Goal: Task Accomplishment & Management: Manage account settings

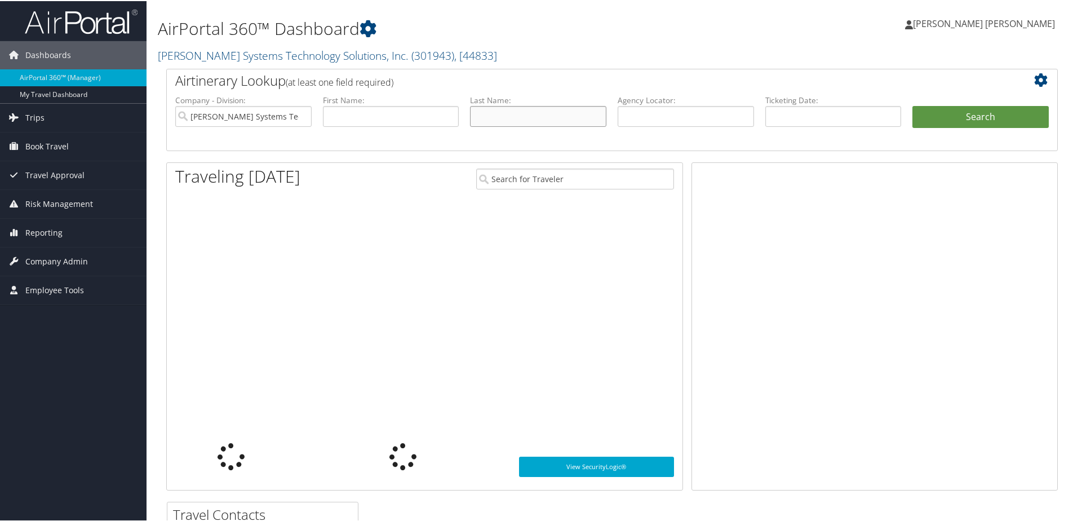
click at [485, 113] on input "text" at bounding box center [538, 115] width 136 height 21
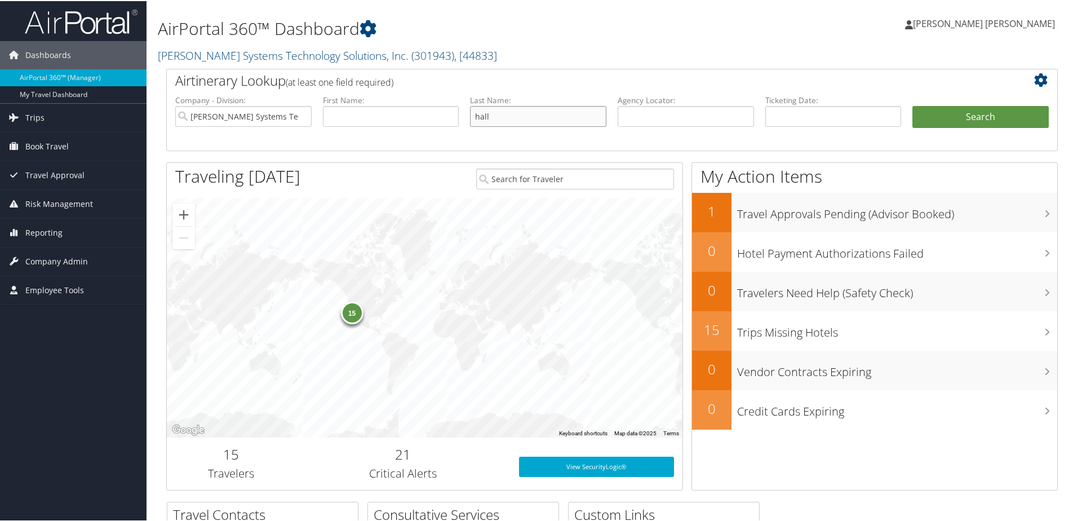
type input "hall"
click at [912, 105] on button "Search" at bounding box center [980, 116] width 136 height 23
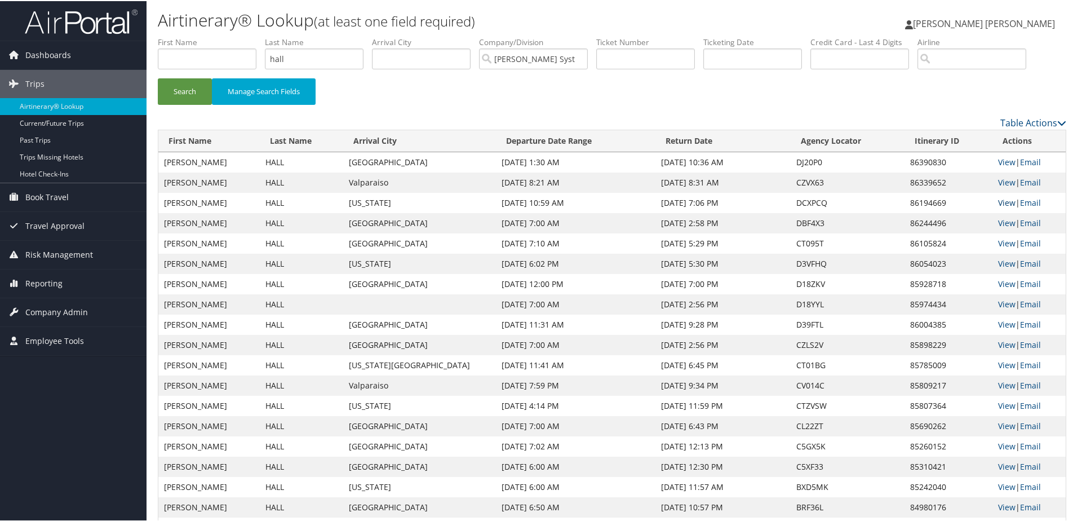
click at [998, 199] on link "View" at bounding box center [1006, 201] width 17 height 11
click at [998, 179] on link "View" at bounding box center [1006, 181] width 17 height 11
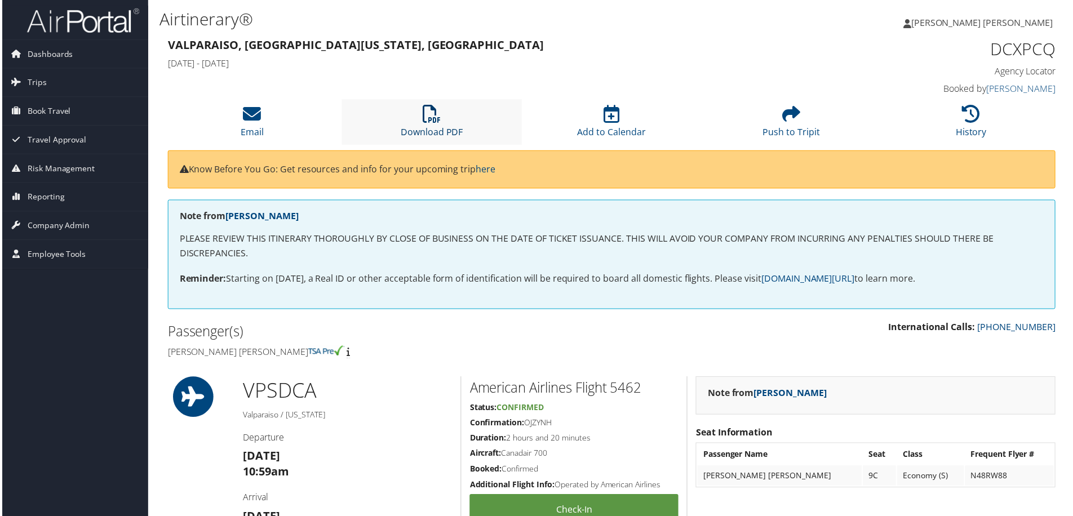
drag, startPoint x: 425, startPoint y: 124, endPoint x: 435, endPoint y: 127, distance: 11.1
click at [425, 124] on li "Download PDF" at bounding box center [431, 123] width 180 height 46
click at [964, 116] on icon at bounding box center [973, 114] width 18 height 18
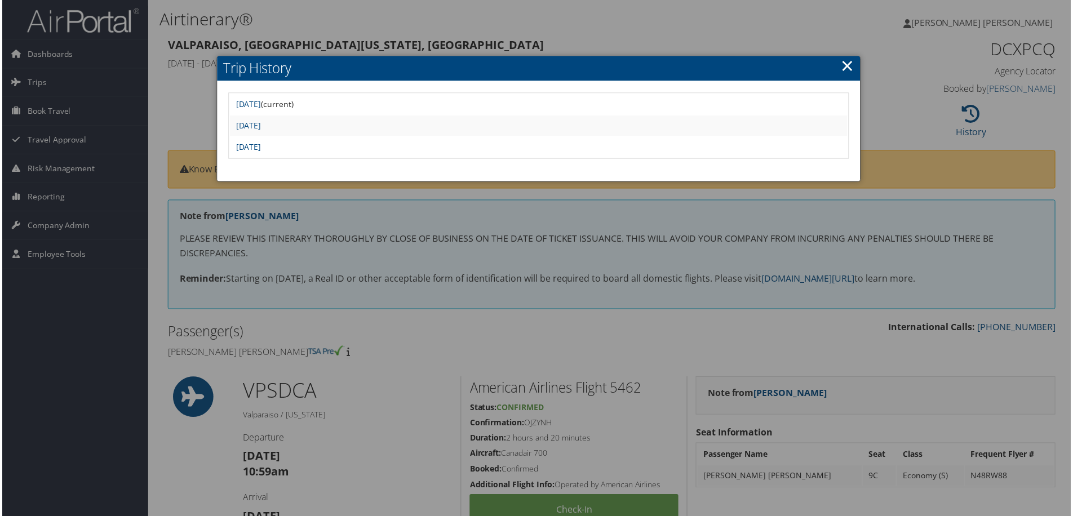
click at [842, 75] on link "×" at bounding box center [848, 66] width 13 height 23
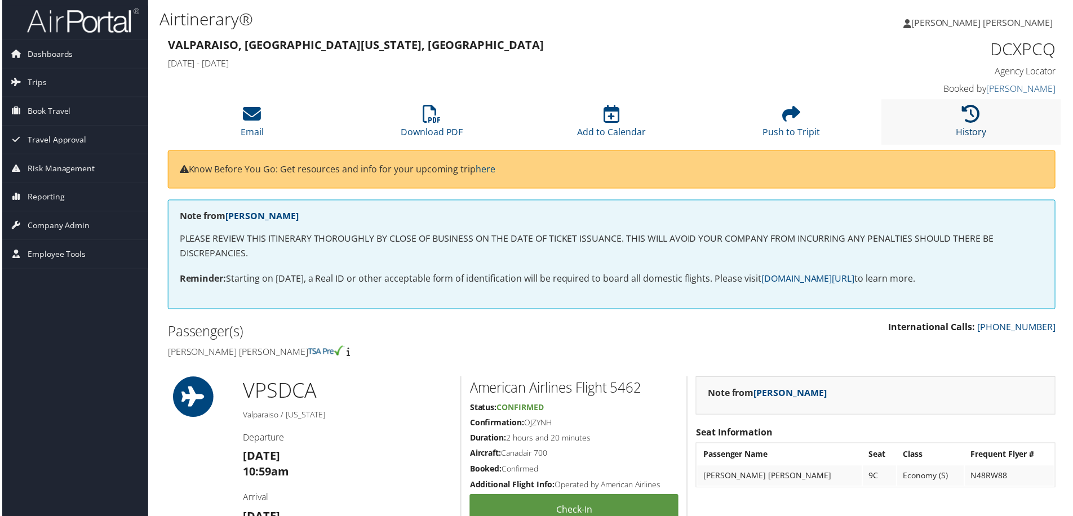
click at [972, 122] on icon at bounding box center [973, 114] width 18 height 18
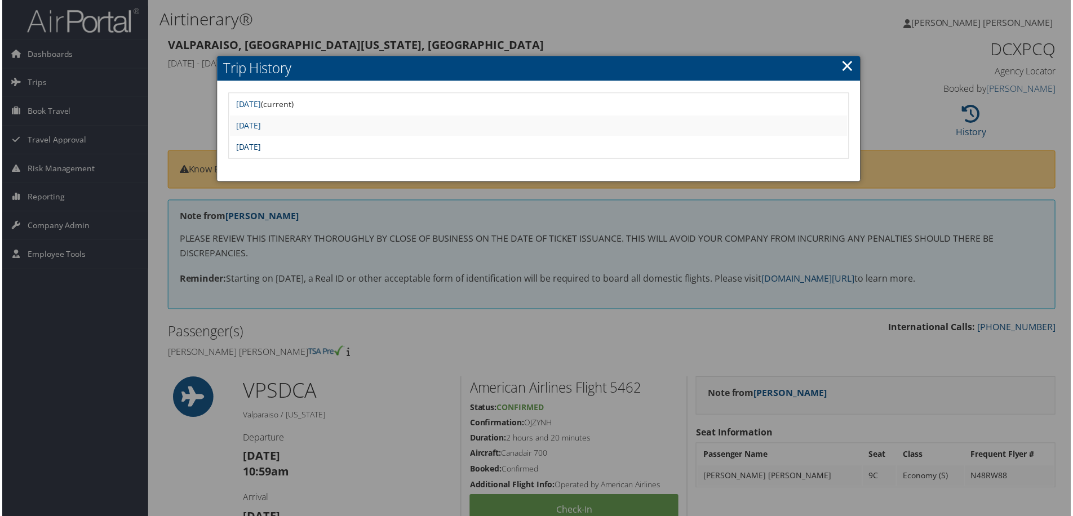
click at [260, 145] on link "Wed Sep 10 08:31:12 MDT 2025" at bounding box center [246, 147] width 25 height 11
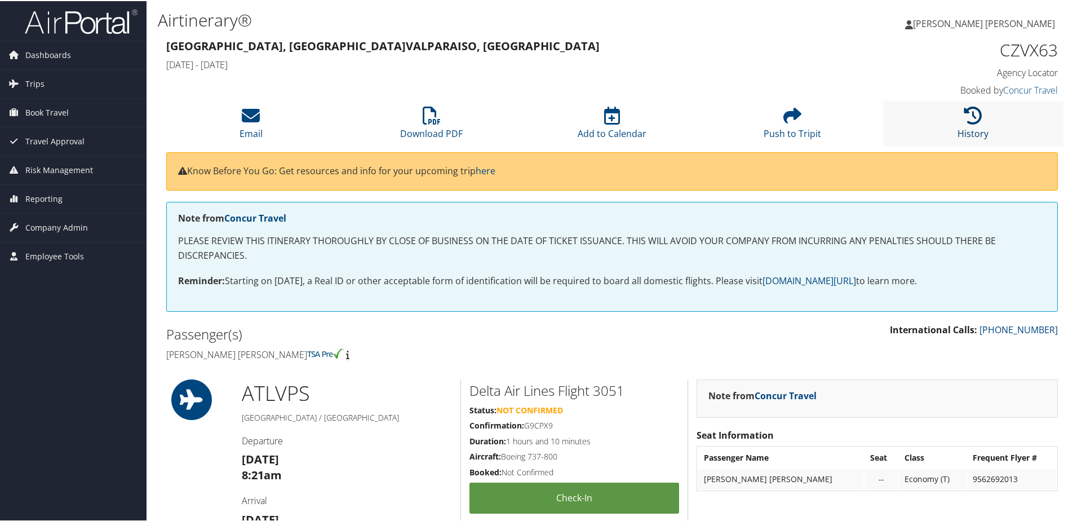
click at [964, 113] on icon at bounding box center [973, 114] width 18 height 18
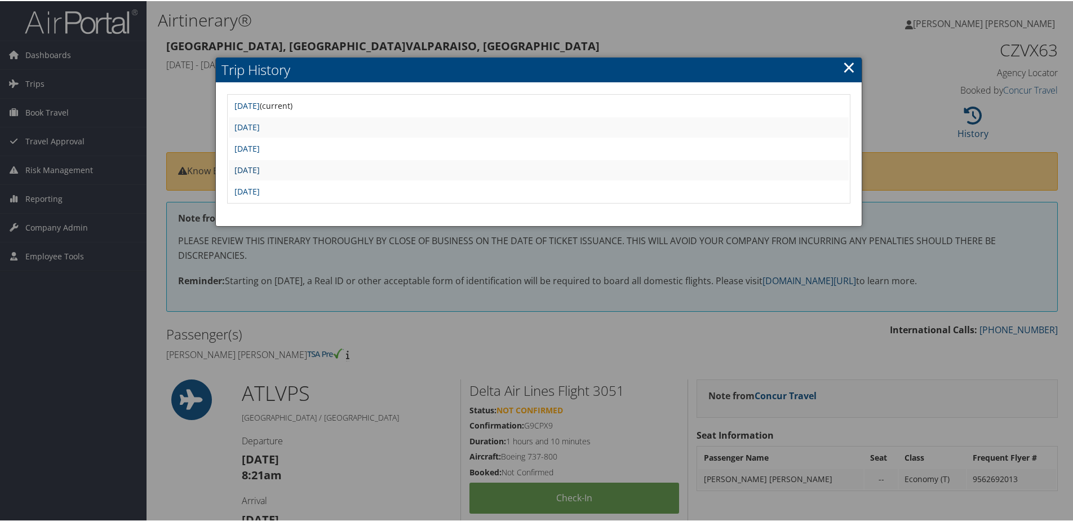
click at [260, 169] on link "Fri Aug 1 12:18:55 MDT 2025" at bounding box center [246, 168] width 25 height 11
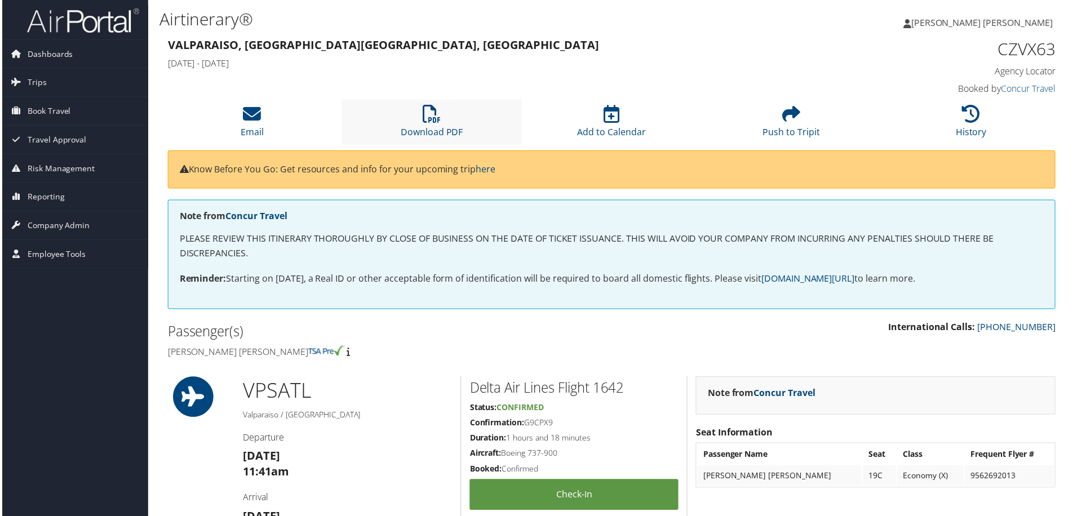
click at [420, 109] on li "Download PDF" at bounding box center [431, 123] width 180 height 46
click at [948, 113] on li "History" at bounding box center [973, 123] width 180 height 46
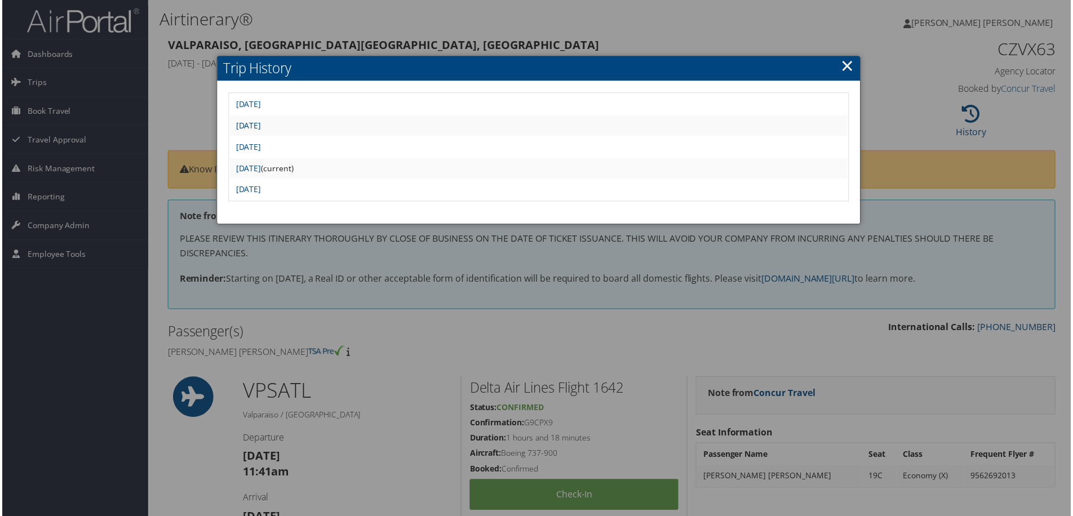
click at [260, 123] on link "[DATE]" at bounding box center [246, 126] width 25 height 11
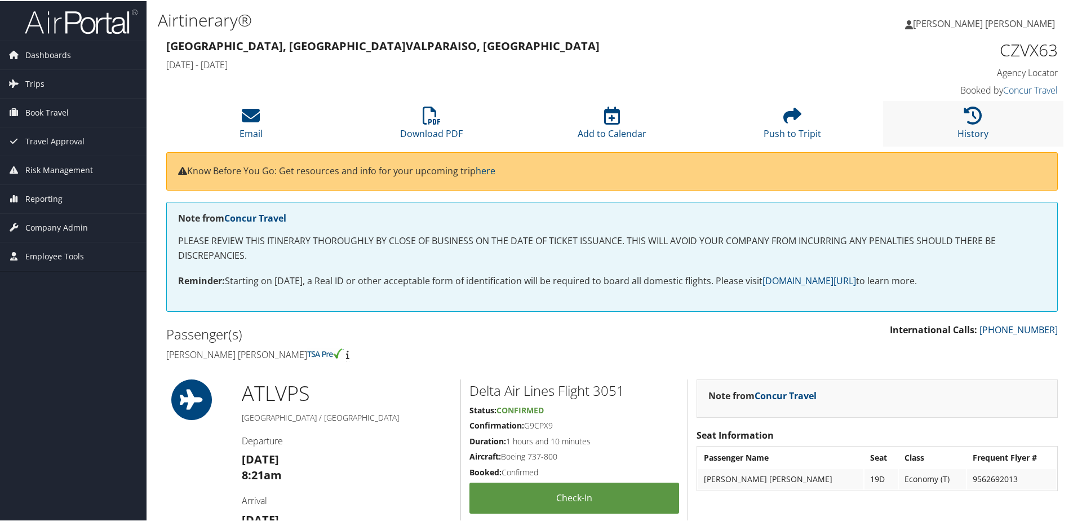
click at [940, 120] on li "History" at bounding box center [973, 123] width 180 height 46
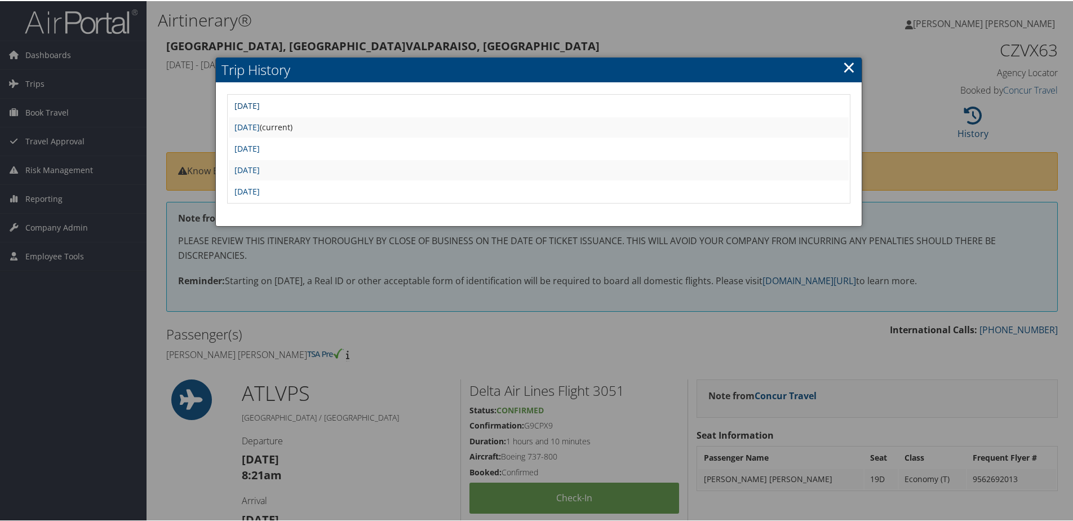
click at [260, 103] on link "[DATE]" at bounding box center [246, 104] width 25 height 11
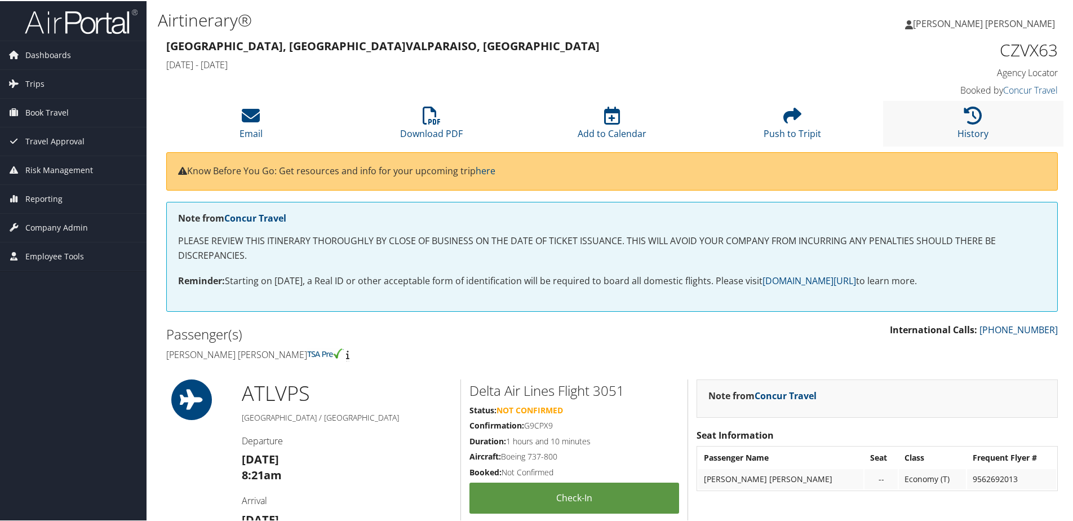
click at [936, 131] on li "History" at bounding box center [973, 123] width 180 height 46
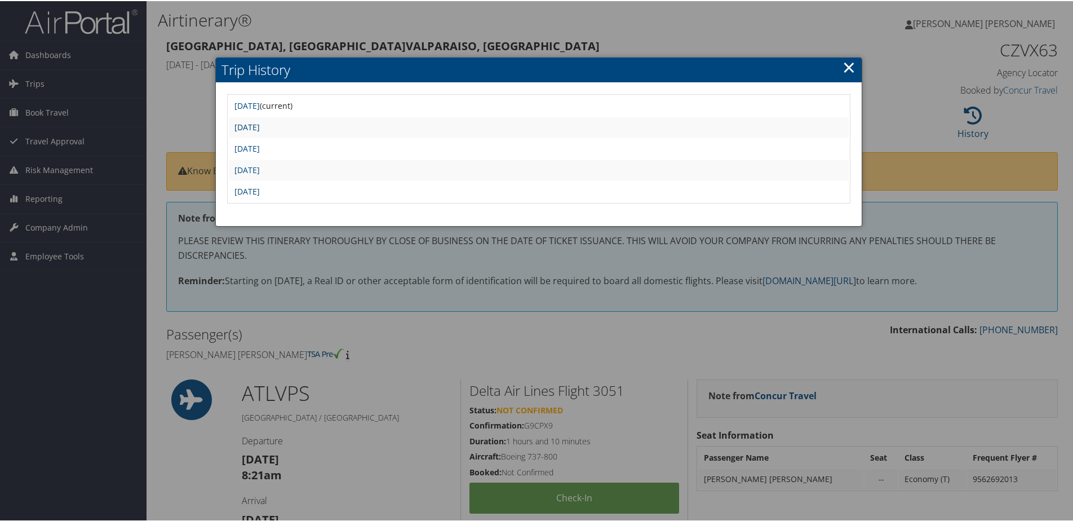
click at [260, 126] on link "[DATE]" at bounding box center [246, 126] width 25 height 11
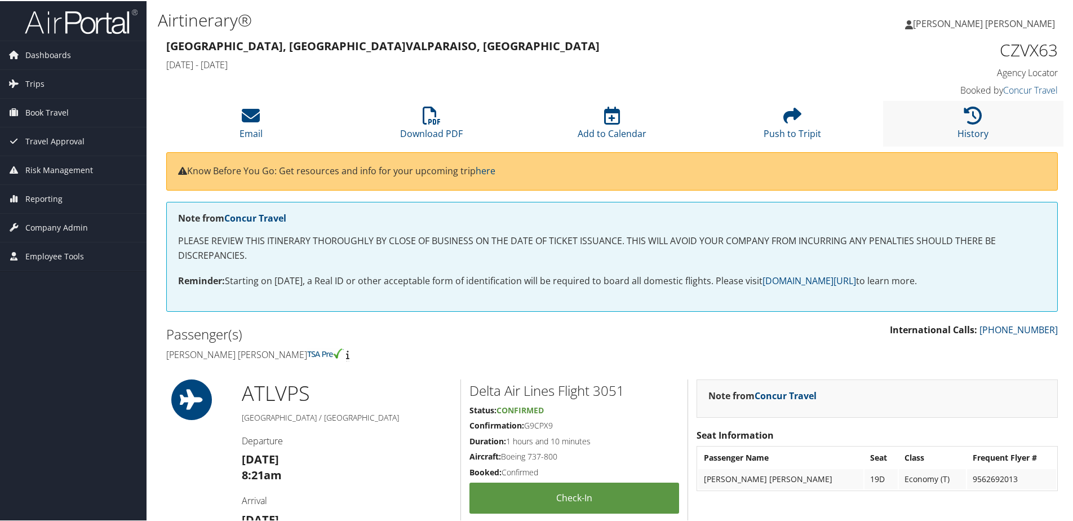
click at [936, 128] on li "History" at bounding box center [973, 123] width 180 height 46
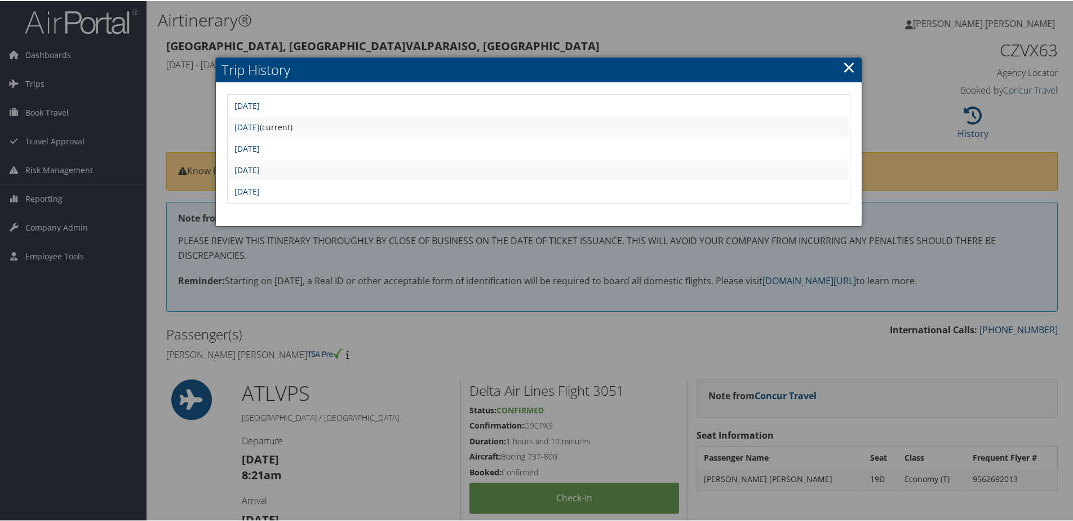
click at [260, 168] on link "[DATE]" at bounding box center [246, 168] width 25 height 11
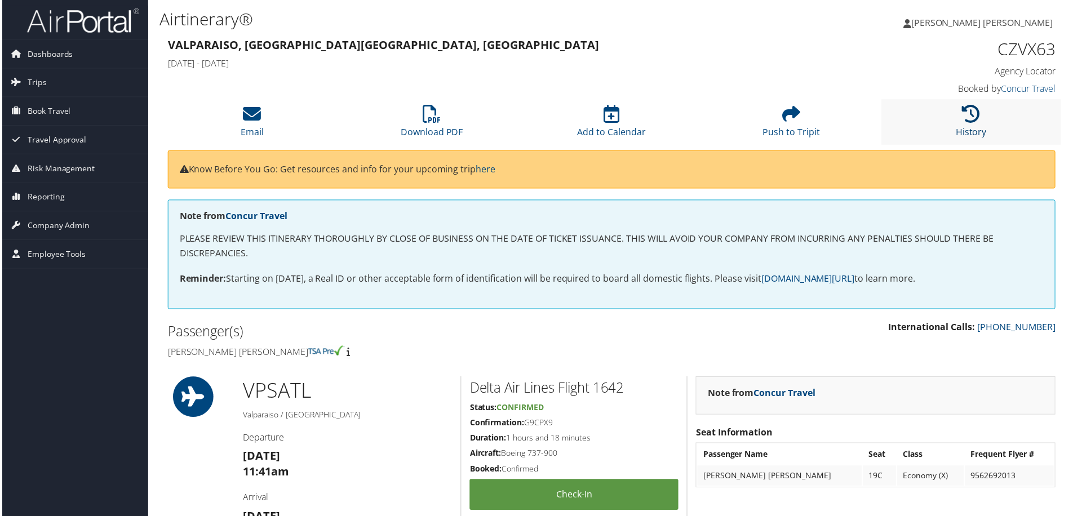
click at [975, 133] on link "History" at bounding box center [972, 125] width 31 height 27
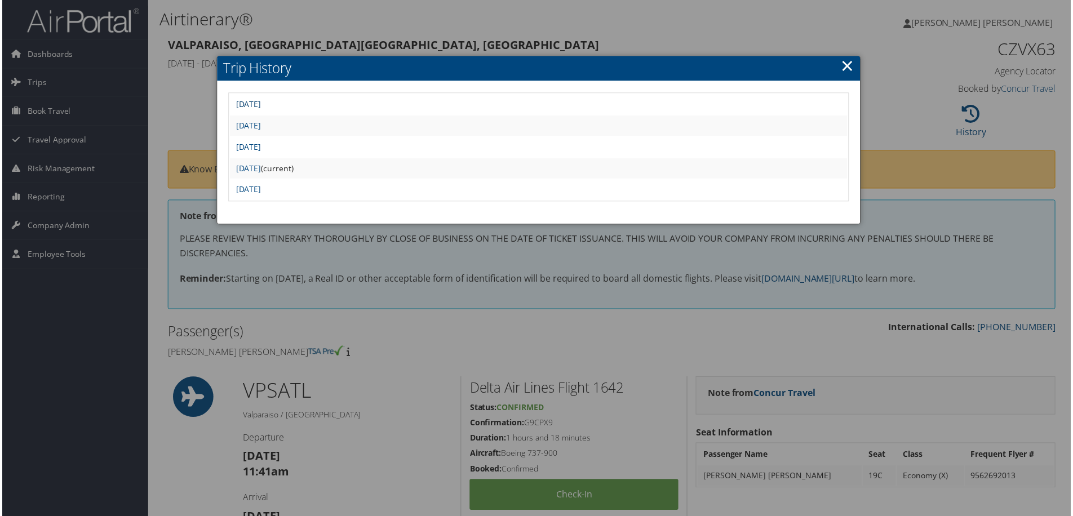
click at [260, 103] on link "Sun Sep 28 21:46:34 MDT 2025" at bounding box center [246, 104] width 25 height 11
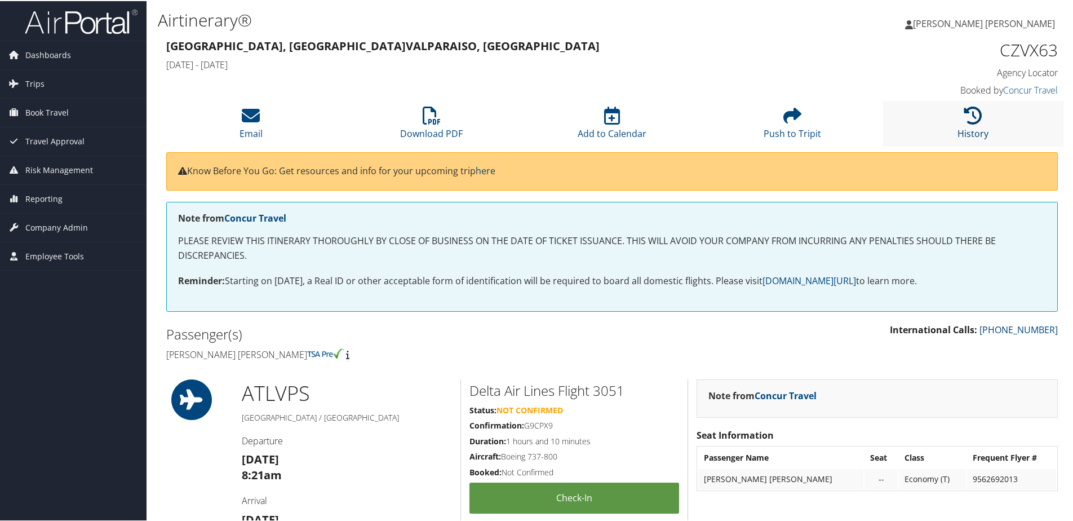
click at [958, 129] on link "History" at bounding box center [972, 125] width 31 height 27
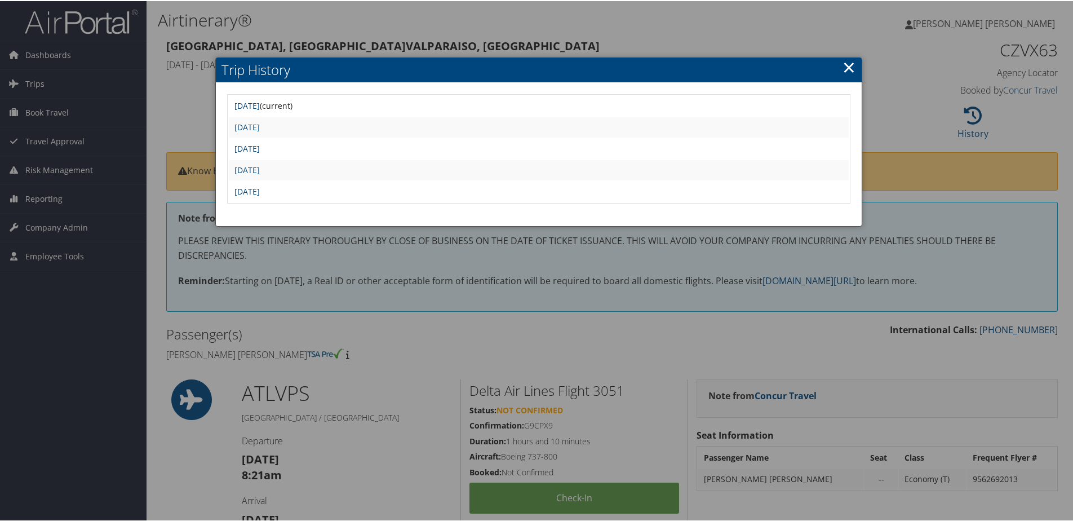
click at [608, 28] on div at bounding box center [538, 260] width 1077 height 521
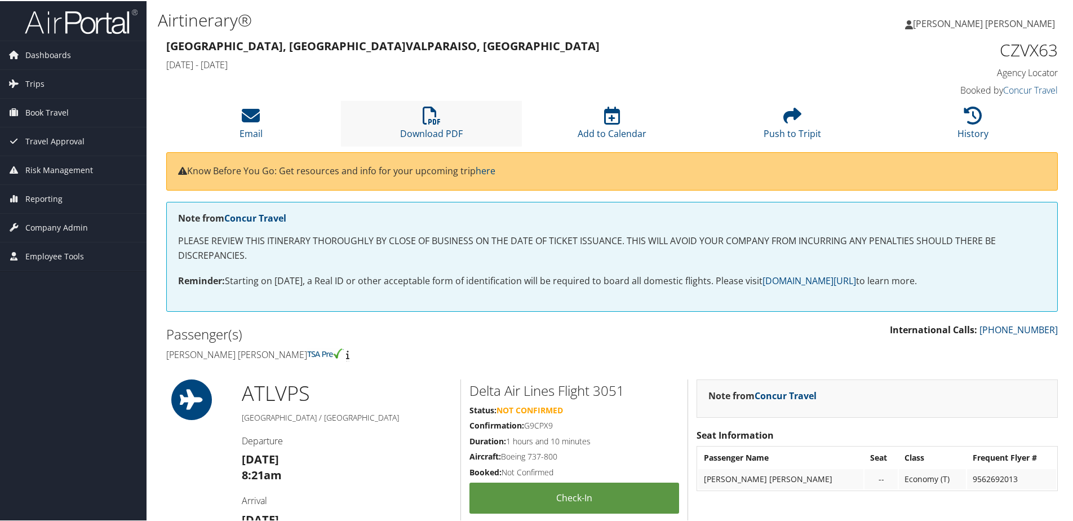
drag, startPoint x: 456, startPoint y: 126, endPoint x: 464, endPoint y: 126, distance: 7.9
click at [456, 126] on li "Download PDF" at bounding box center [431, 123] width 180 height 46
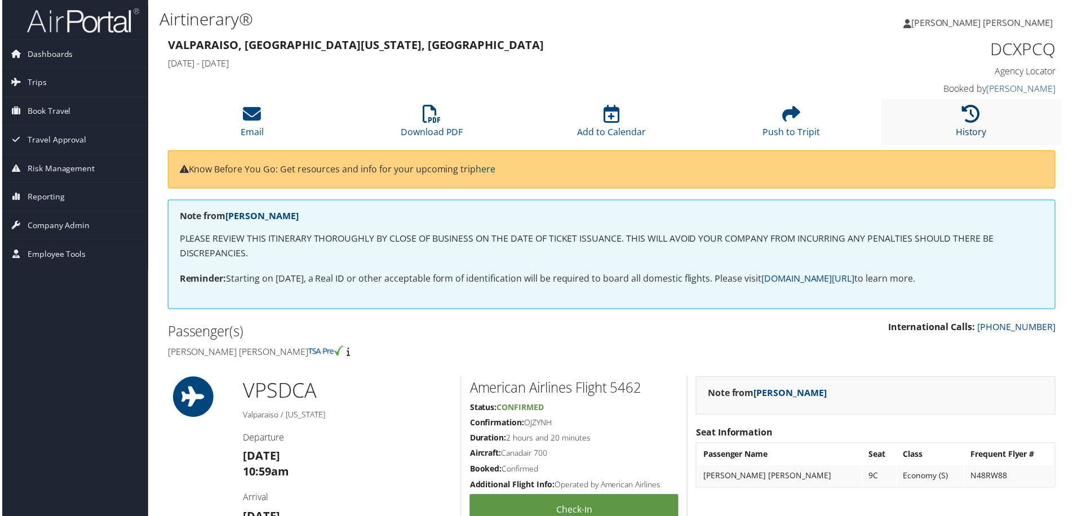
click at [971, 117] on icon at bounding box center [973, 114] width 18 height 18
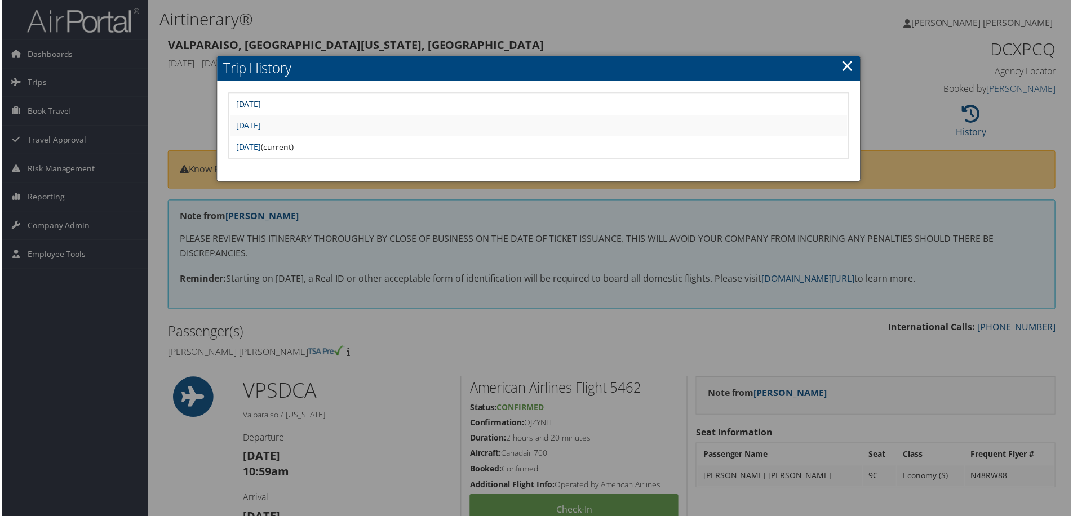
click at [260, 104] on link "Wed Sep 10 08:47:05 MDT 2025" at bounding box center [246, 104] width 25 height 11
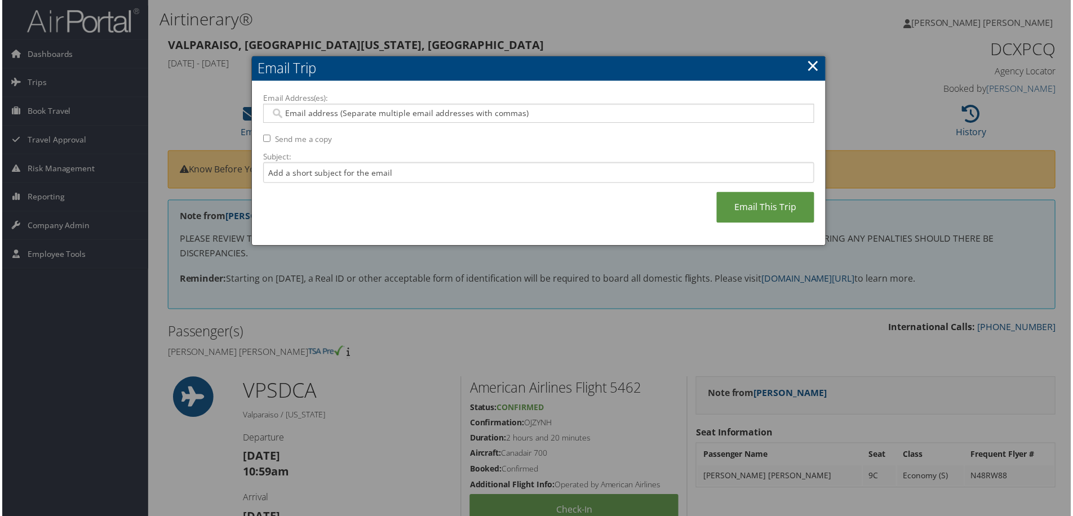
drag, startPoint x: 809, startPoint y: 67, endPoint x: 679, endPoint y: 71, distance: 130.2
click at [810, 66] on link "×" at bounding box center [813, 66] width 13 height 23
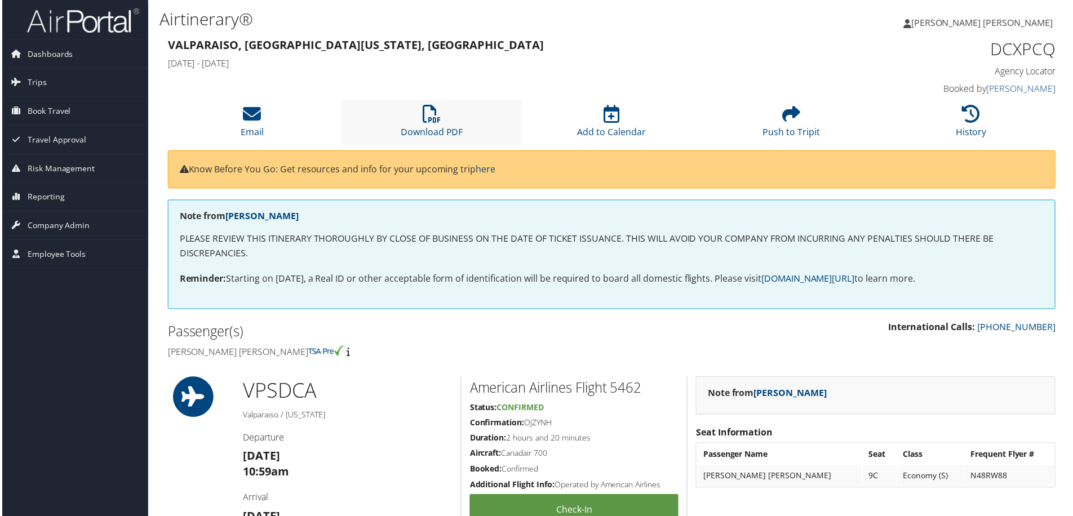
click at [419, 122] on li "Download PDF" at bounding box center [431, 123] width 180 height 46
